Goal: Transaction & Acquisition: Download file/media

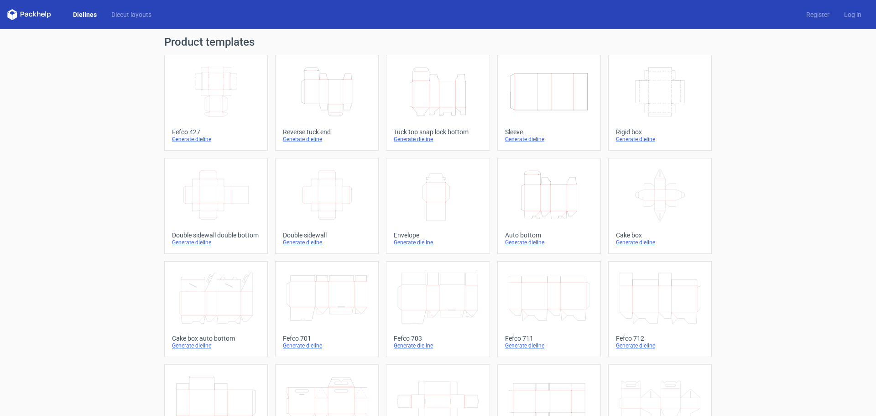
click at [436, 105] on icon "Height Depth Width" at bounding box center [437, 91] width 81 height 51
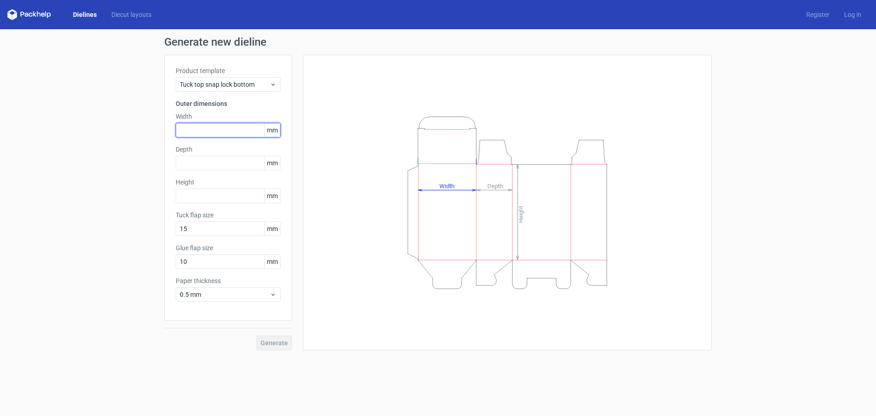
click at [234, 131] on input "text" at bounding box center [228, 130] width 105 height 15
type input "7"
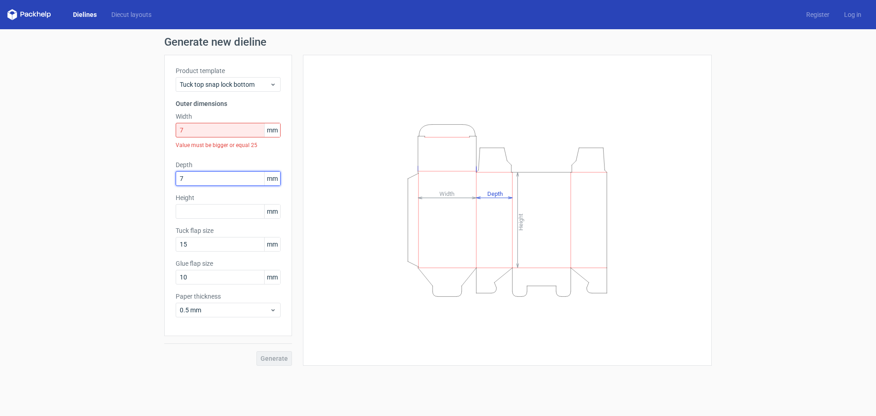
type input "7"
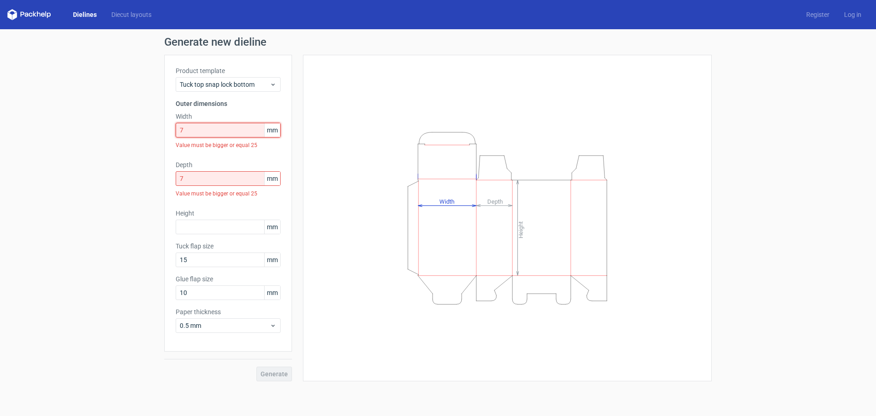
click at [235, 129] on input "7" at bounding box center [228, 130] width 105 height 15
type input "70"
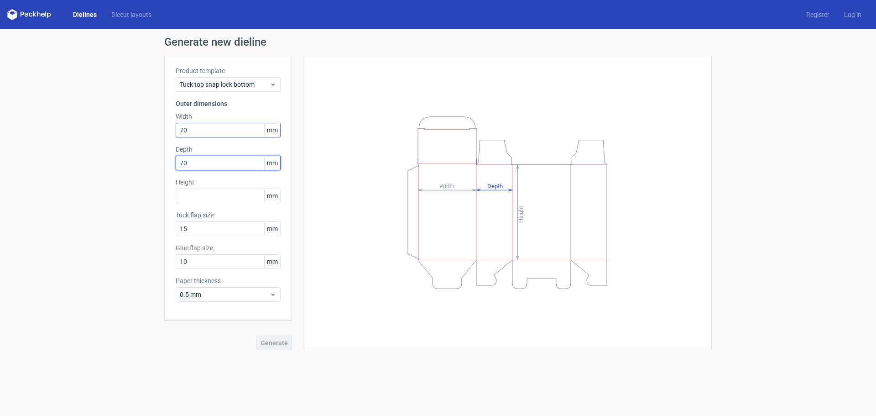
type input "70"
type input "175"
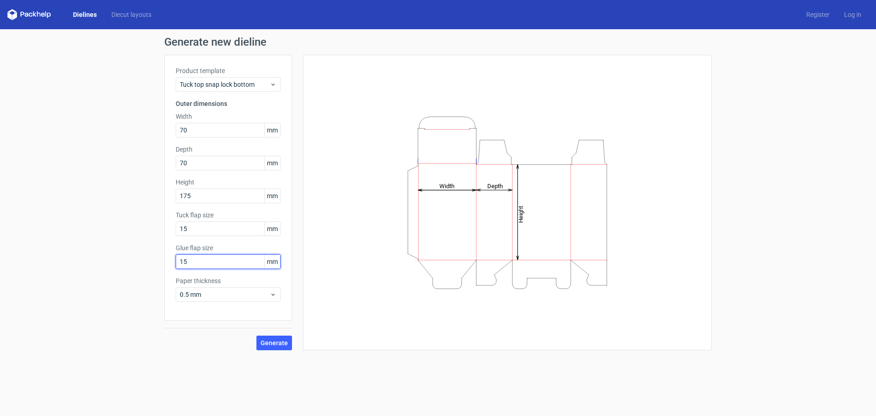
type input "15"
click at [198, 284] on label "Paper thickness" at bounding box center [228, 280] width 105 height 9
click at [204, 293] on span "0.5 mm" at bounding box center [225, 294] width 90 height 9
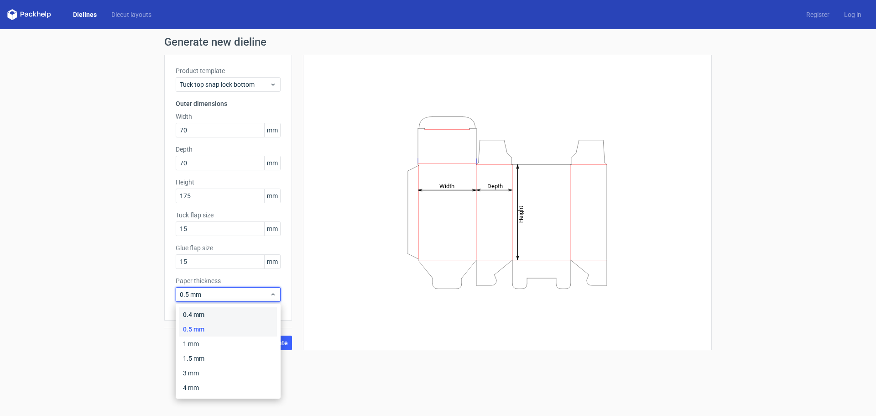
click at [207, 318] on div "0.4 mm" at bounding box center [228, 314] width 98 height 15
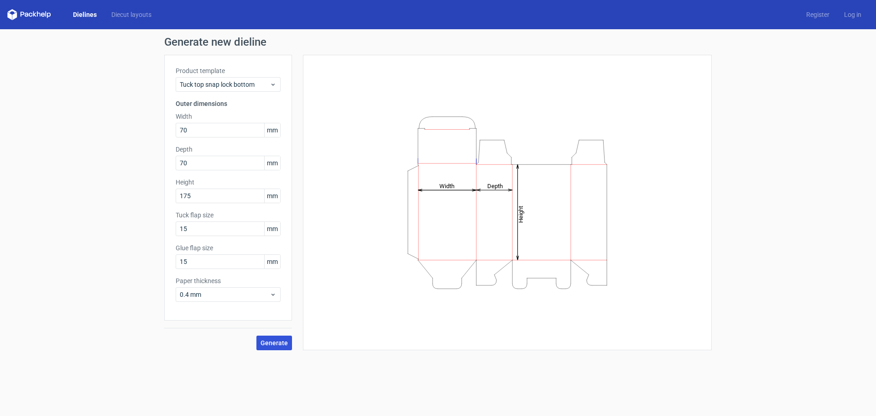
click at [285, 339] on span "Generate" at bounding box center [274, 342] width 27 height 6
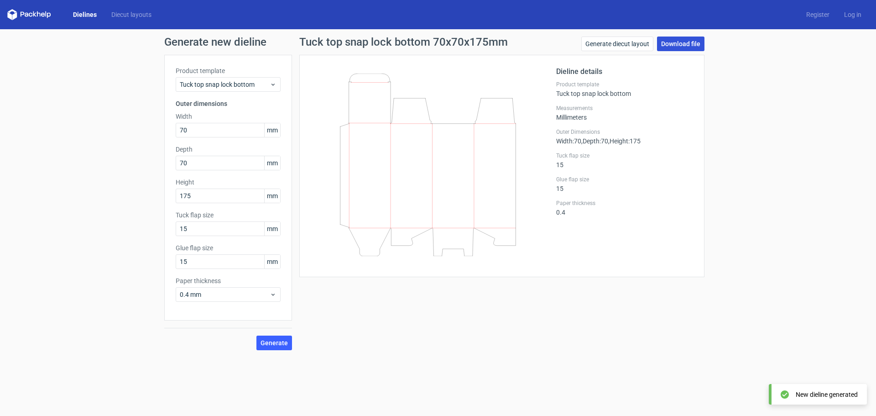
click at [674, 47] on link "Download file" at bounding box center [680, 43] width 47 height 15
click at [89, 15] on link "Dielines" at bounding box center [85, 14] width 38 height 9
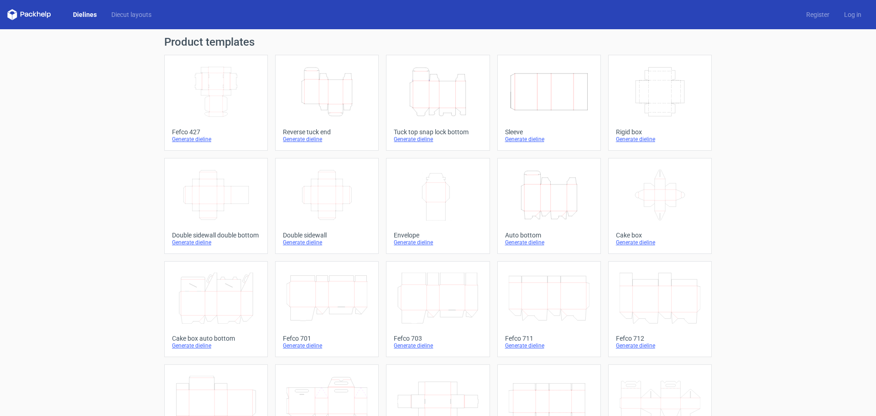
click at [336, 96] on icon "Height Depth Width" at bounding box center [327, 91] width 81 height 51
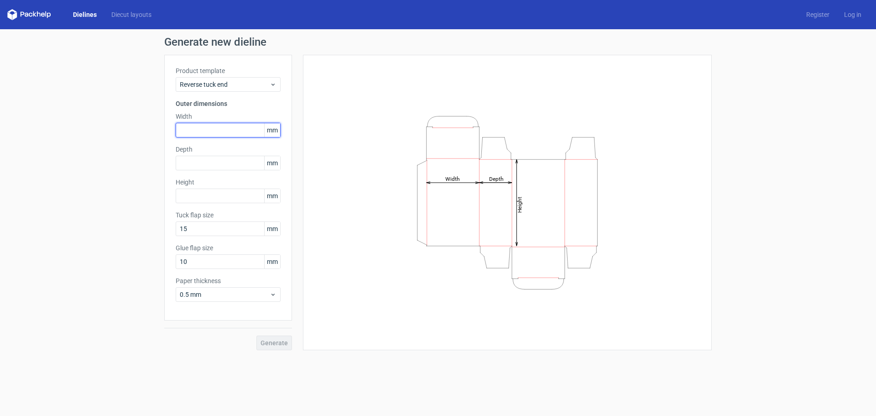
click at [211, 124] on input "text" at bounding box center [228, 130] width 105 height 15
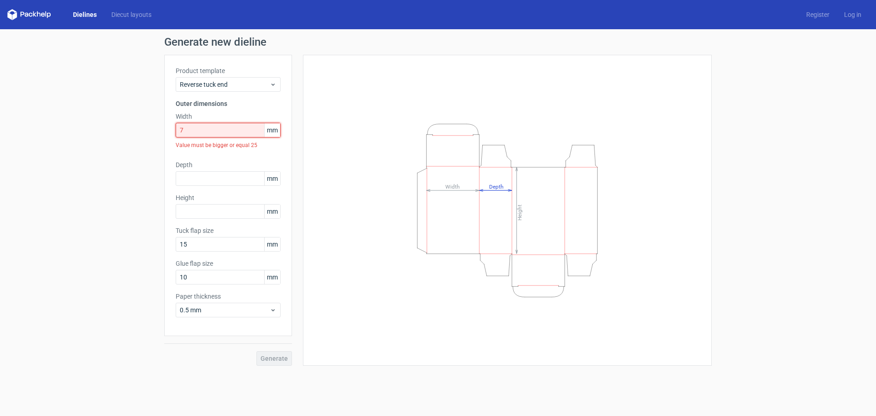
click at [218, 128] on input "7" at bounding box center [228, 130] width 105 height 15
type input "70"
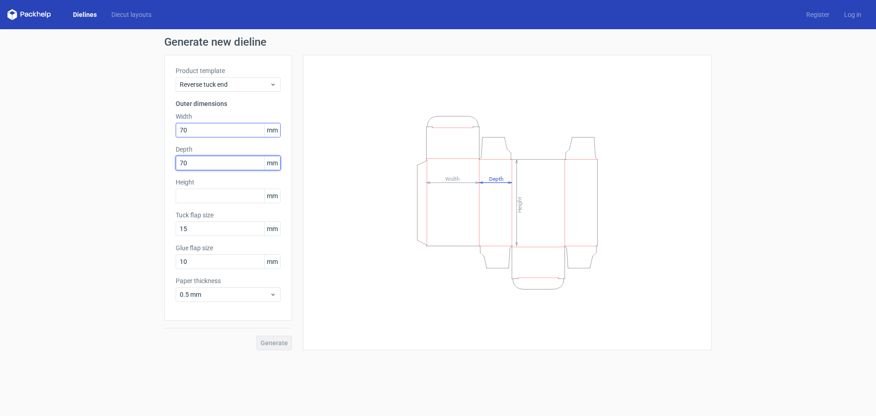
type input "70"
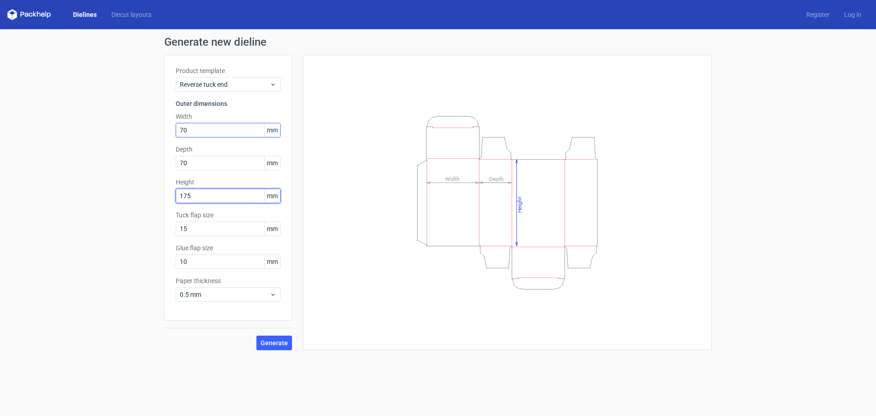
type input "175"
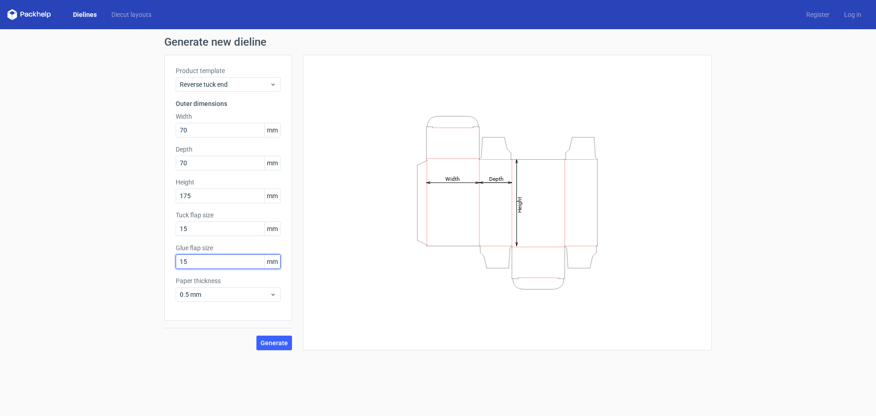
type input "15"
click at [202, 297] on span "0.5 mm" at bounding box center [225, 294] width 90 height 9
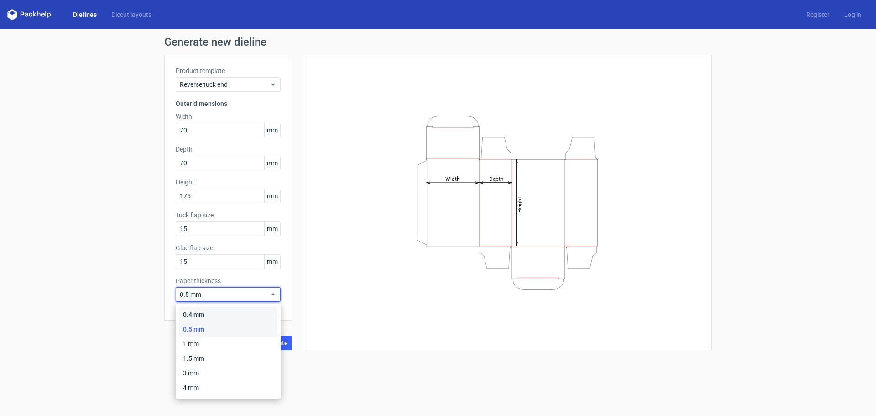
click at [201, 313] on div "0.4 mm" at bounding box center [228, 314] width 98 height 15
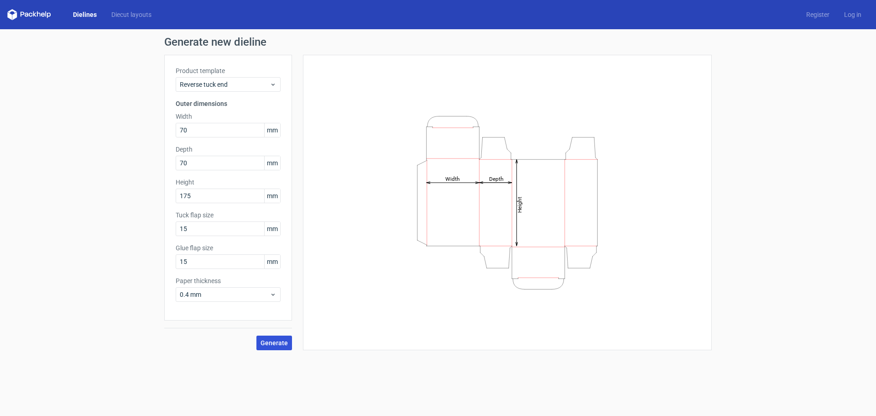
click at [276, 344] on span "Generate" at bounding box center [274, 342] width 27 height 6
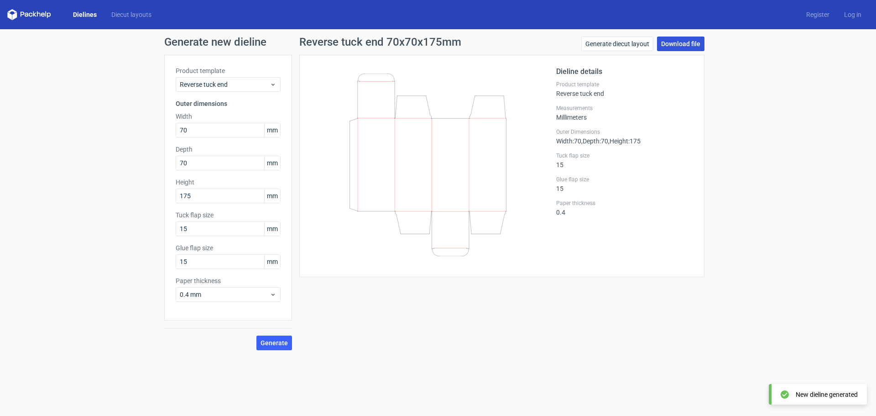
click at [685, 47] on link "Download file" at bounding box center [680, 43] width 47 height 15
